Goal: Check status: Check status

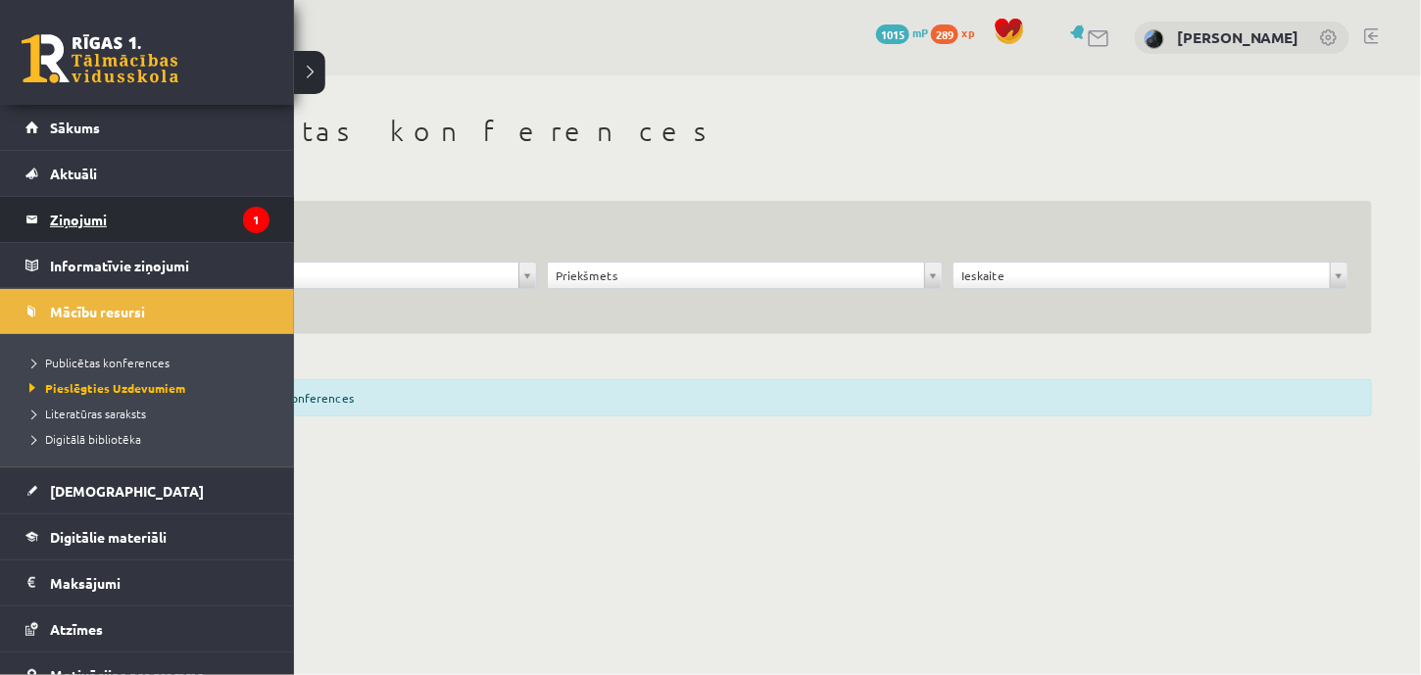
drag, startPoint x: 0, startPoint y: 0, endPoint x: 89, endPoint y: 219, distance: 236.1
click at [89, 219] on legend "Ziņojumi 1" at bounding box center [160, 219] width 220 height 45
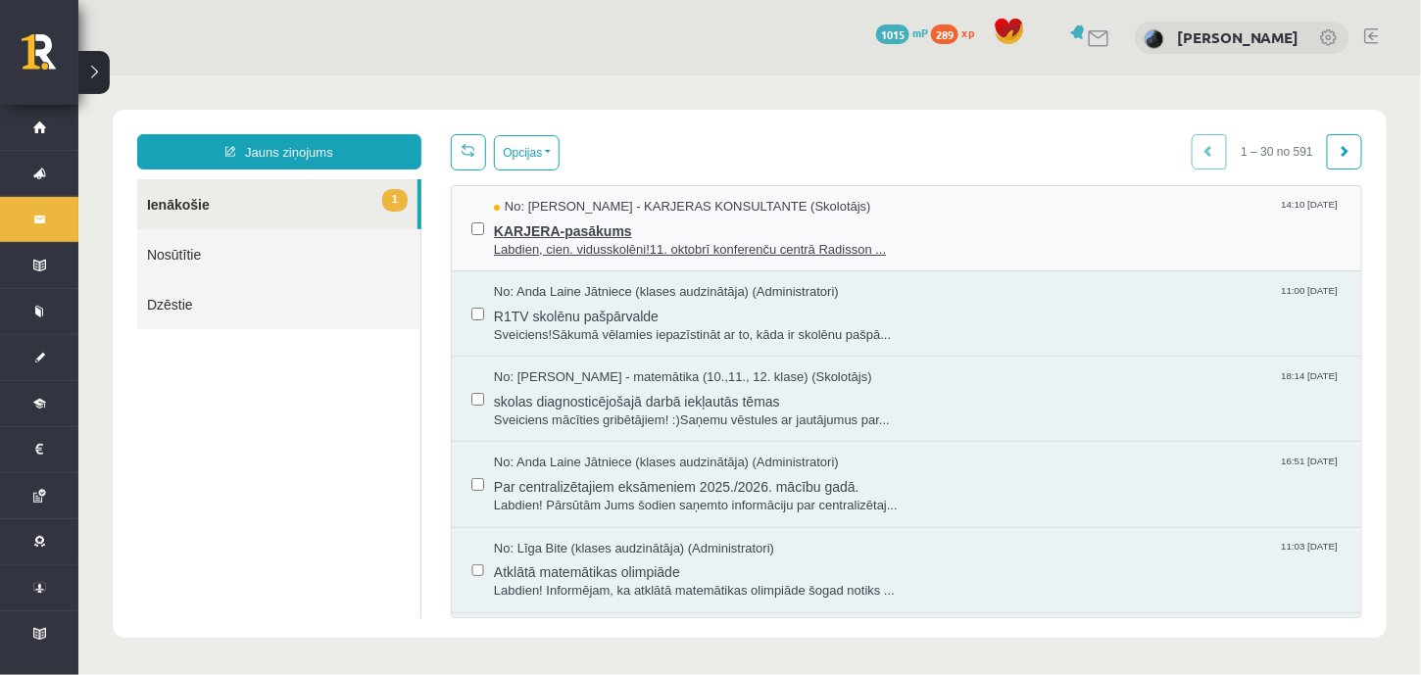
click at [687, 223] on span "KARJERA-pasākums" at bounding box center [917, 228] width 848 height 25
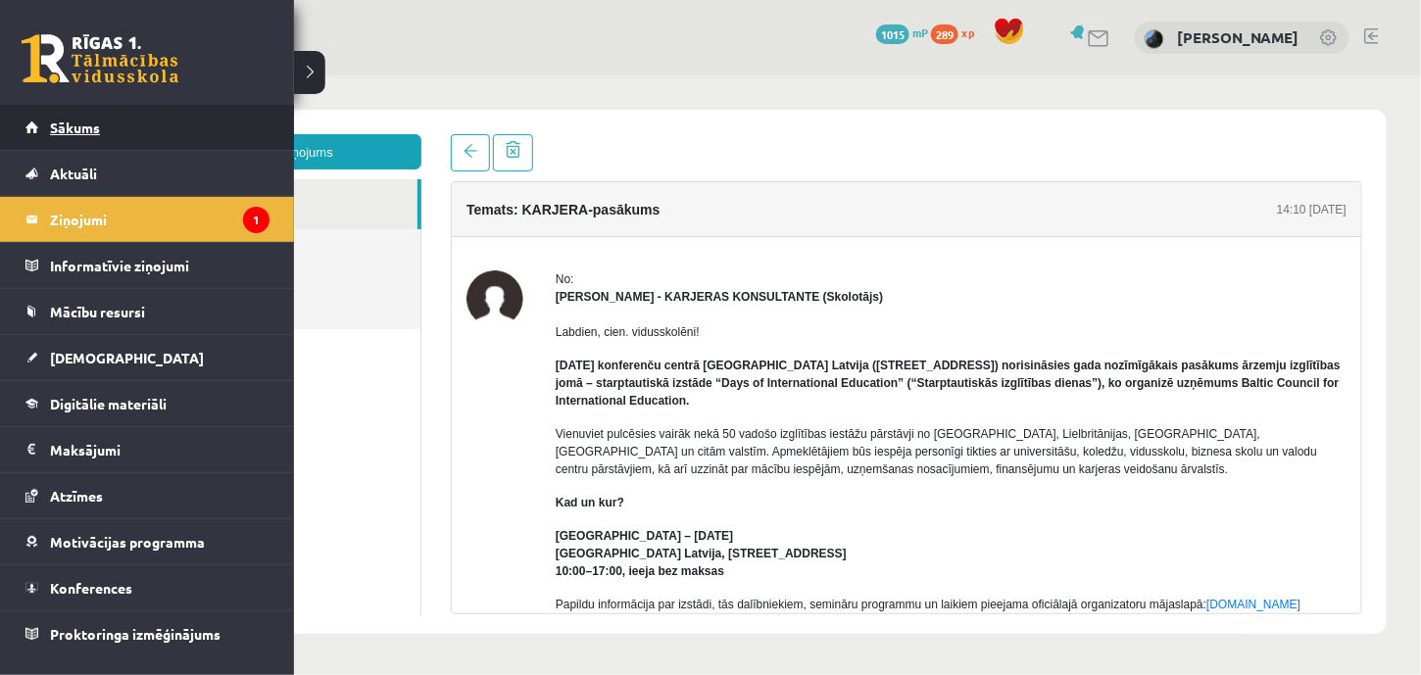
click at [51, 128] on span "Sākums" at bounding box center [75, 128] width 50 height 18
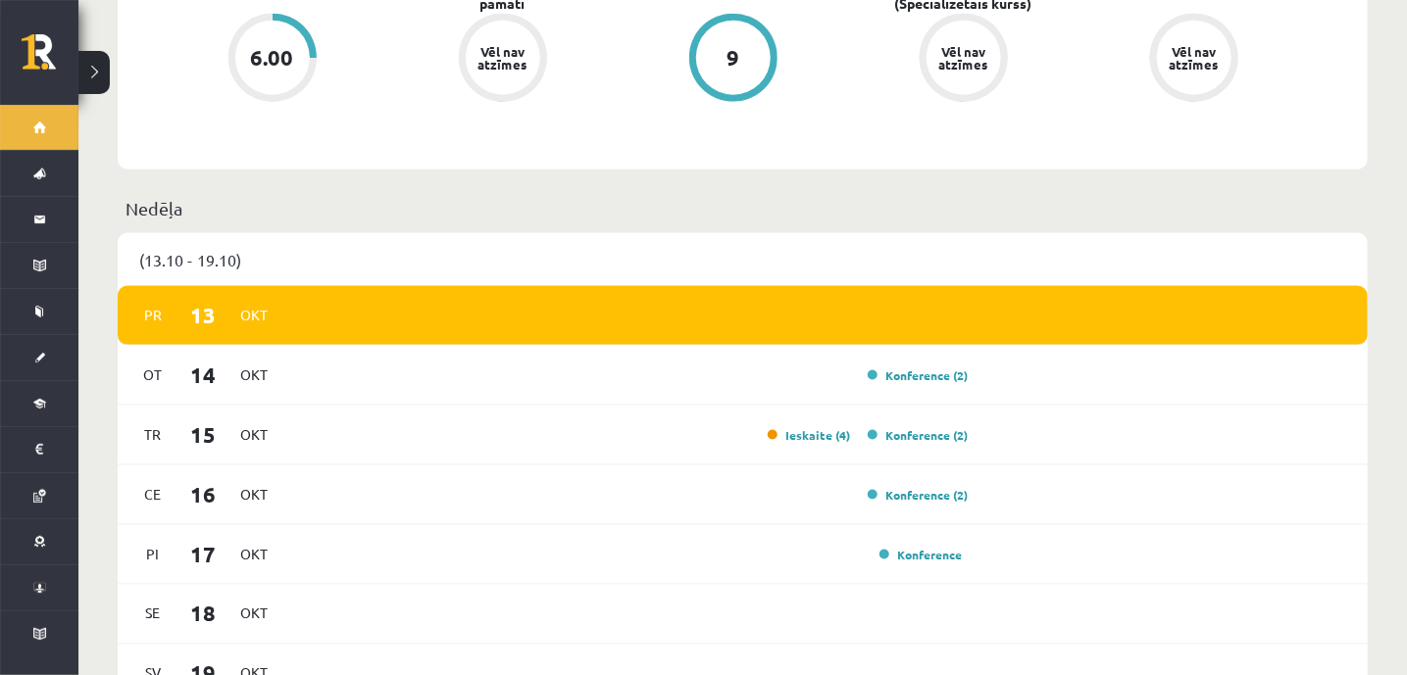
scroll to position [892, 0]
click at [795, 427] on link "Ieskaite (4)" at bounding box center [809, 435] width 82 height 16
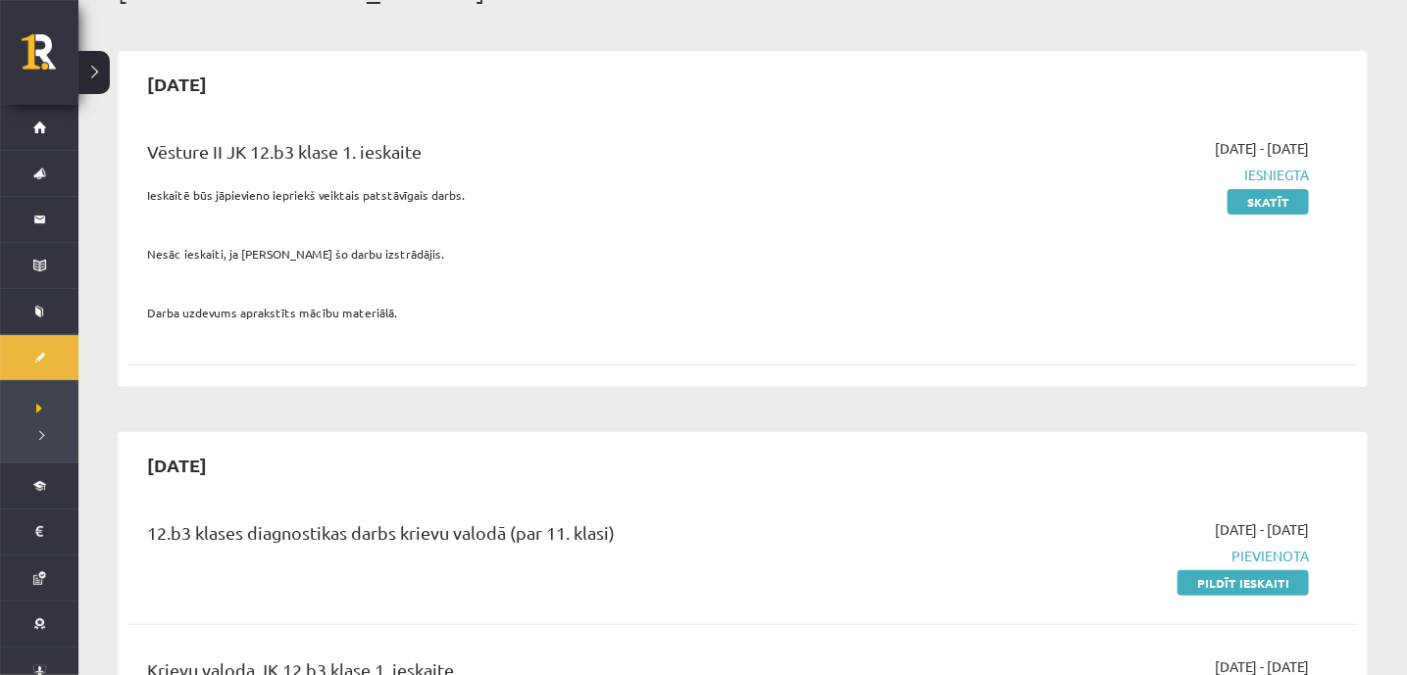
scroll to position [141, 0]
